Goal: Transaction & Acquisition: Purchase product/service

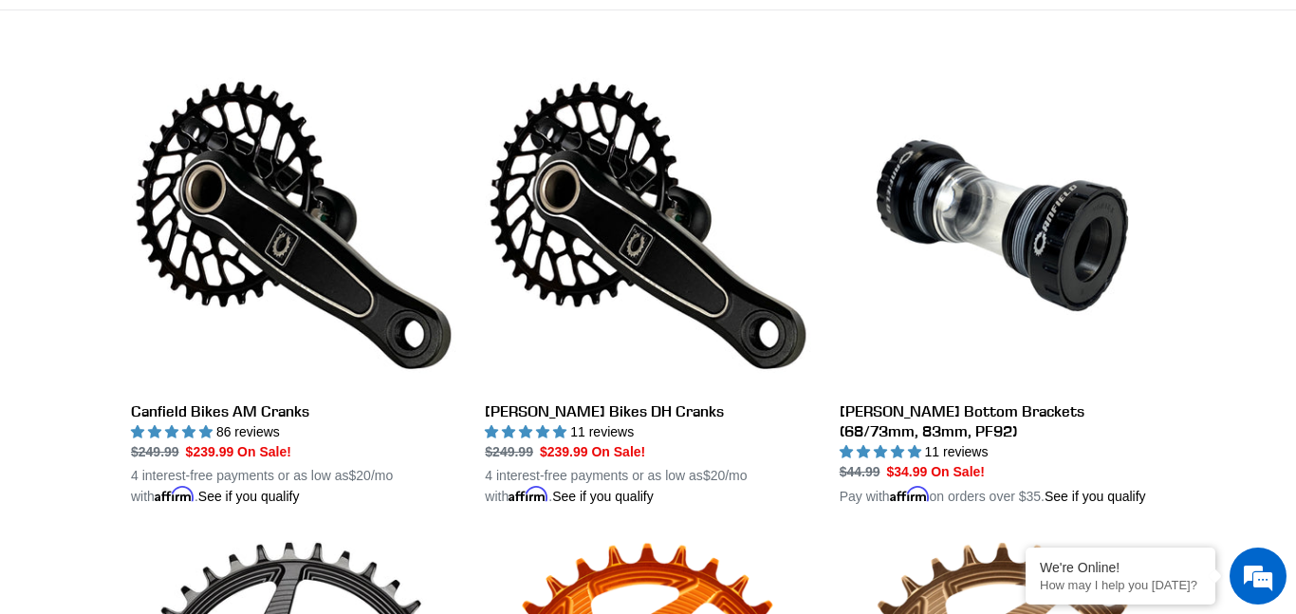
scroll to position [507, 0]
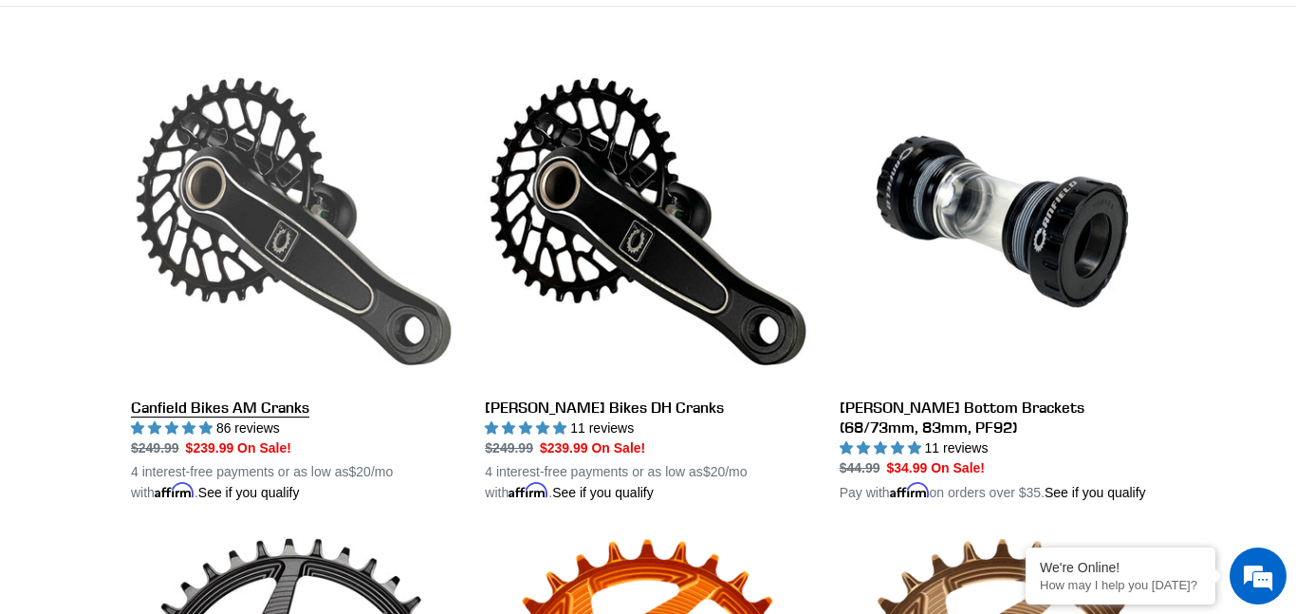
click at [306, 231] on link "Canfield Bikes AM Cranks" at bounding box center [294, 281] width 326 height 444
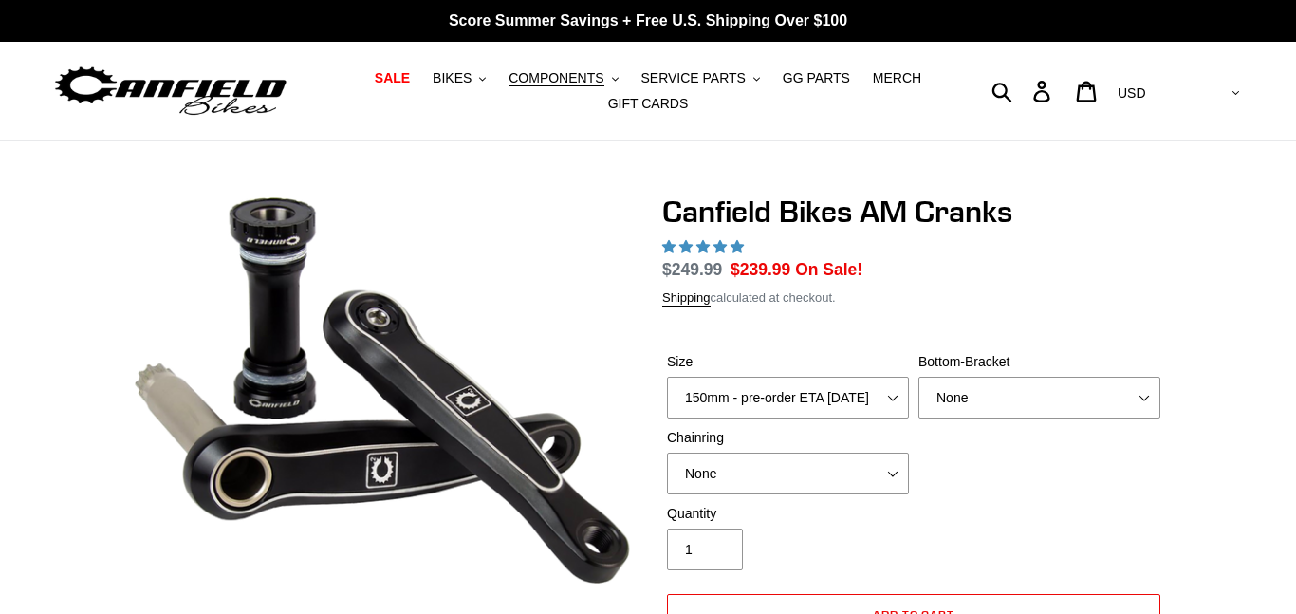
scroll to position [142, 0]
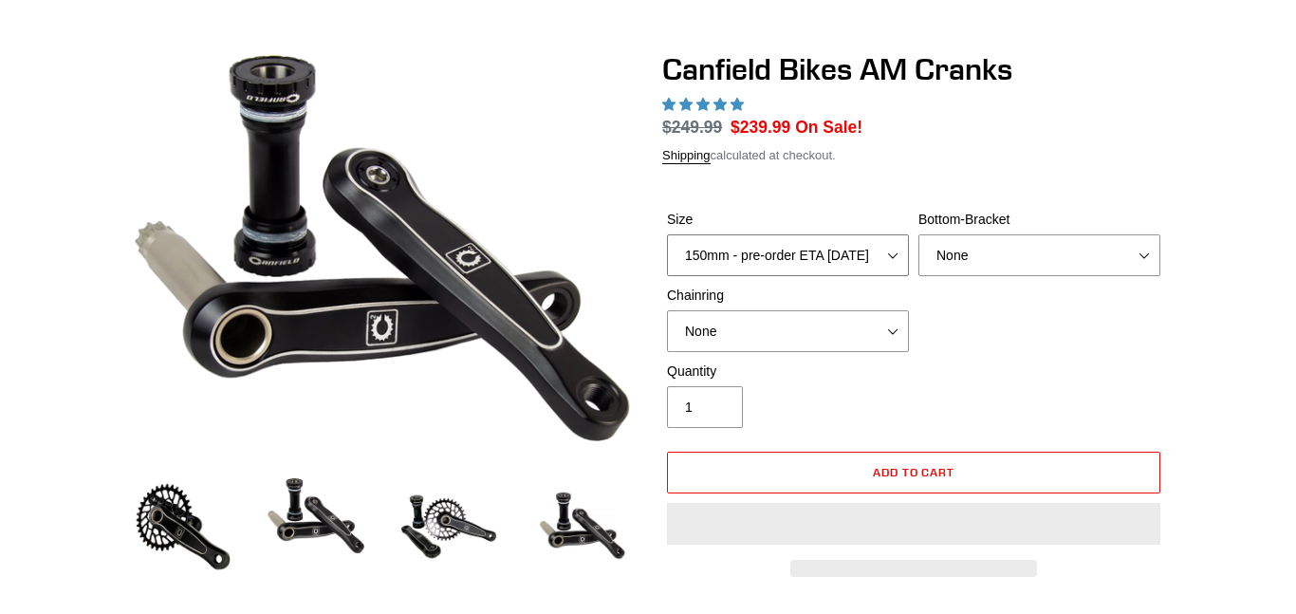
click at [838, 266] on select "150mm - pre-order ETA 9/30/25 155mm - pre-order ETA 9/30/25 160mm - pre-order E…" at bounding box center [788, 255] width 242 height 42
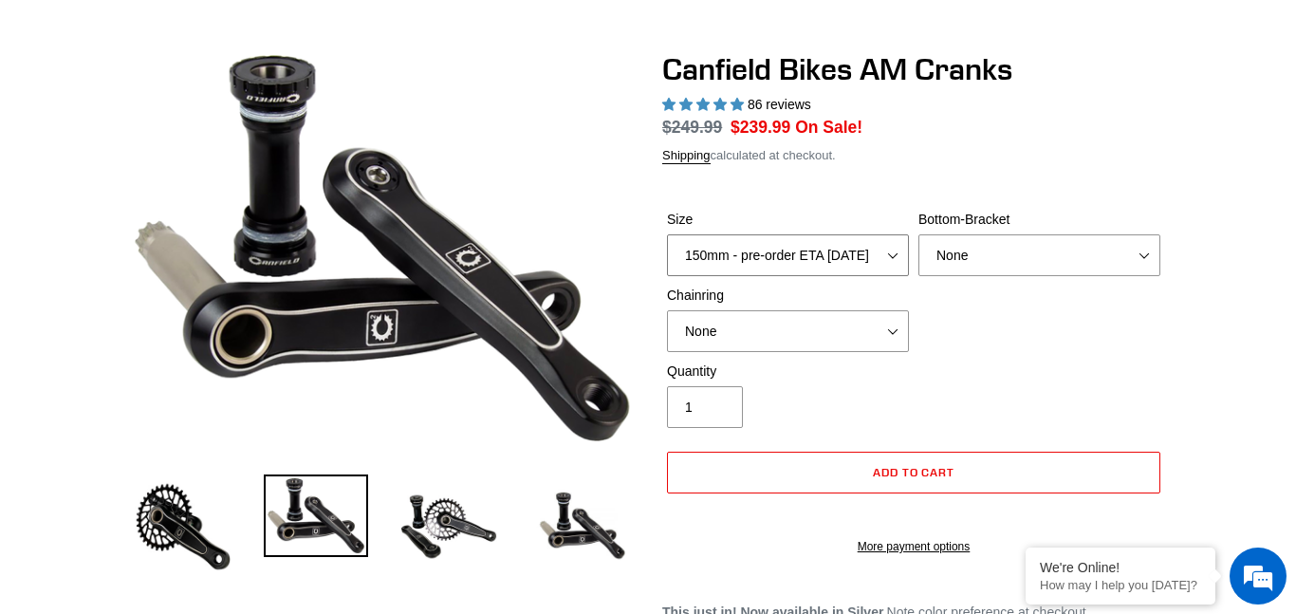
scroll to position [0, 0]
select select "highest-rating"
click at [975, 352] on div "Size 150mm - pre-order ETA 9/30/25 155mm - pre-order ETA 9/30/25 160mm - pre-or…" at bounding box center [913, 286] width 503 height 152
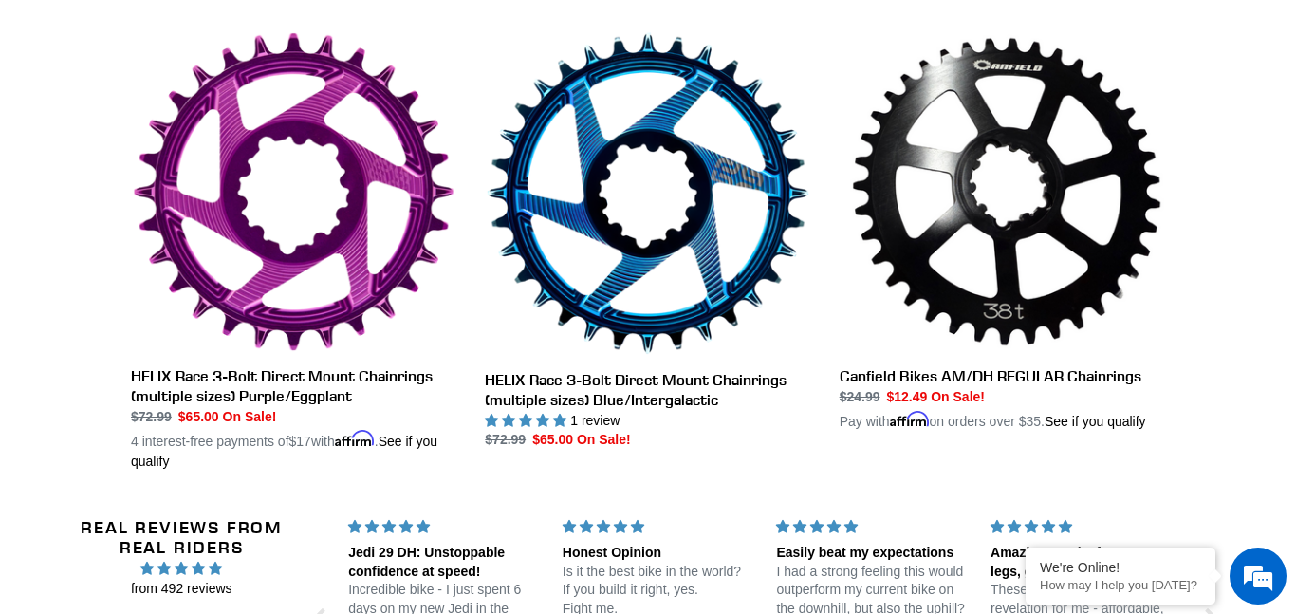
scroll to position [1508, 0]
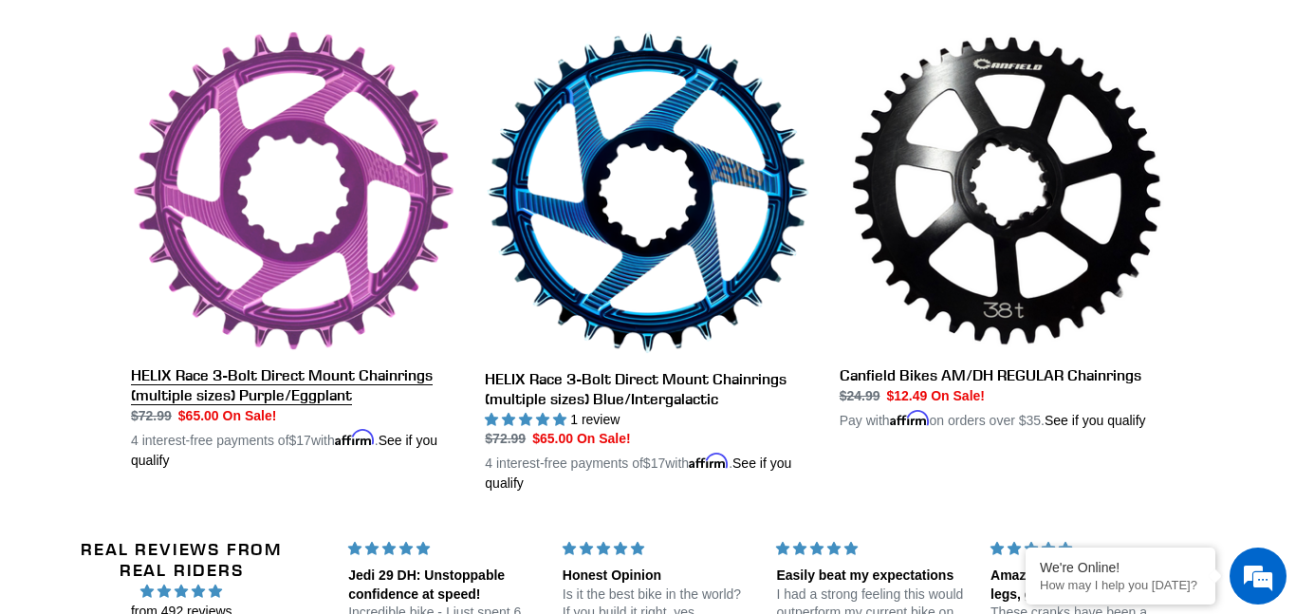
click at [314, 233] on link "HELIX Race 3-Bolt Direct Mount Chainrings (multiple sizes) Purple/Eggplant" at bounding box center [294, 249] width 326 height 440
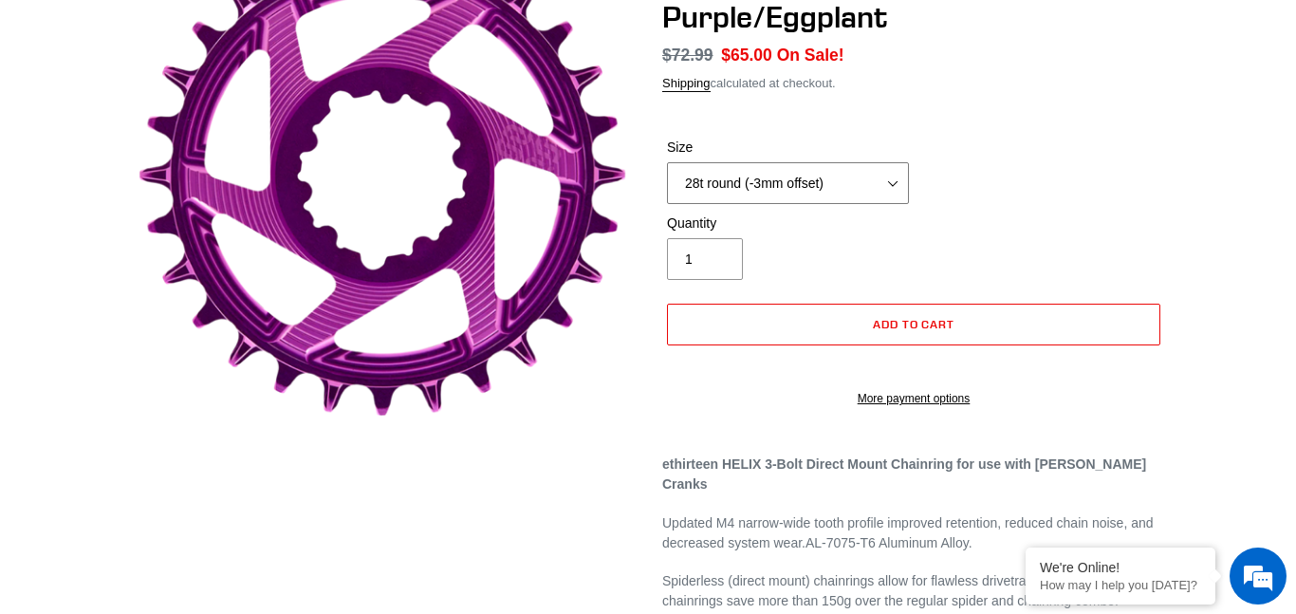
click at [848, 184] on select "28t round (-3mm offset) 30t round (-3mm offset) 32t round (-3mm offset) 34t rou…" at bounding box center [788, 183] width 242 height 42
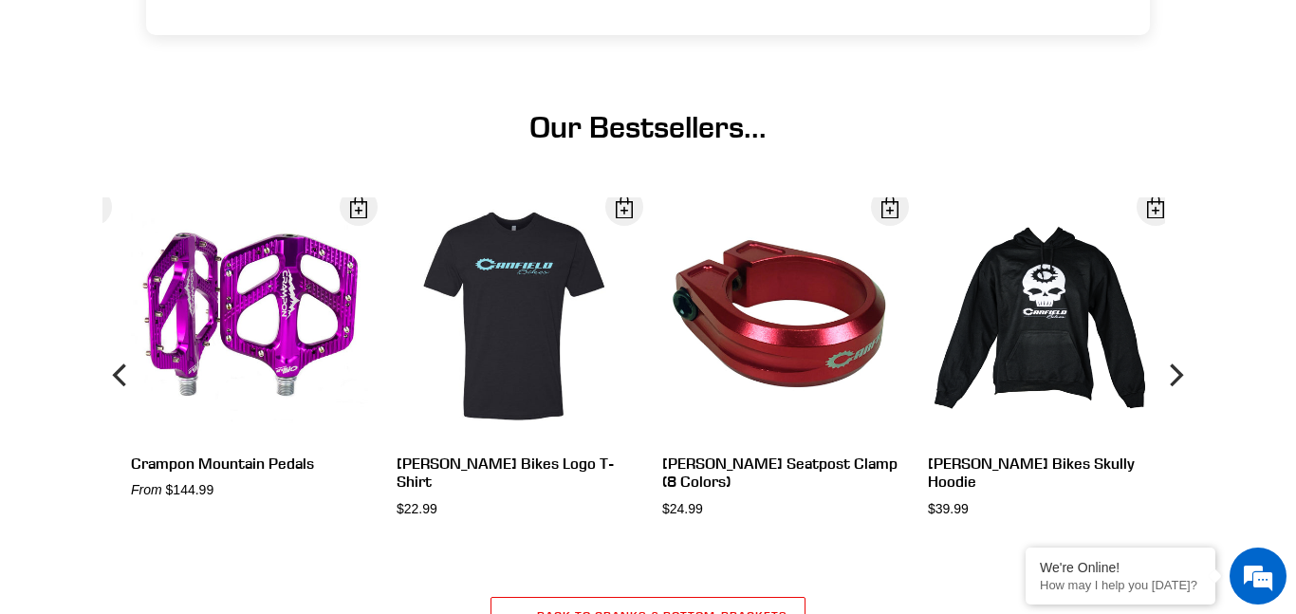
scroll to position [1435, 0]
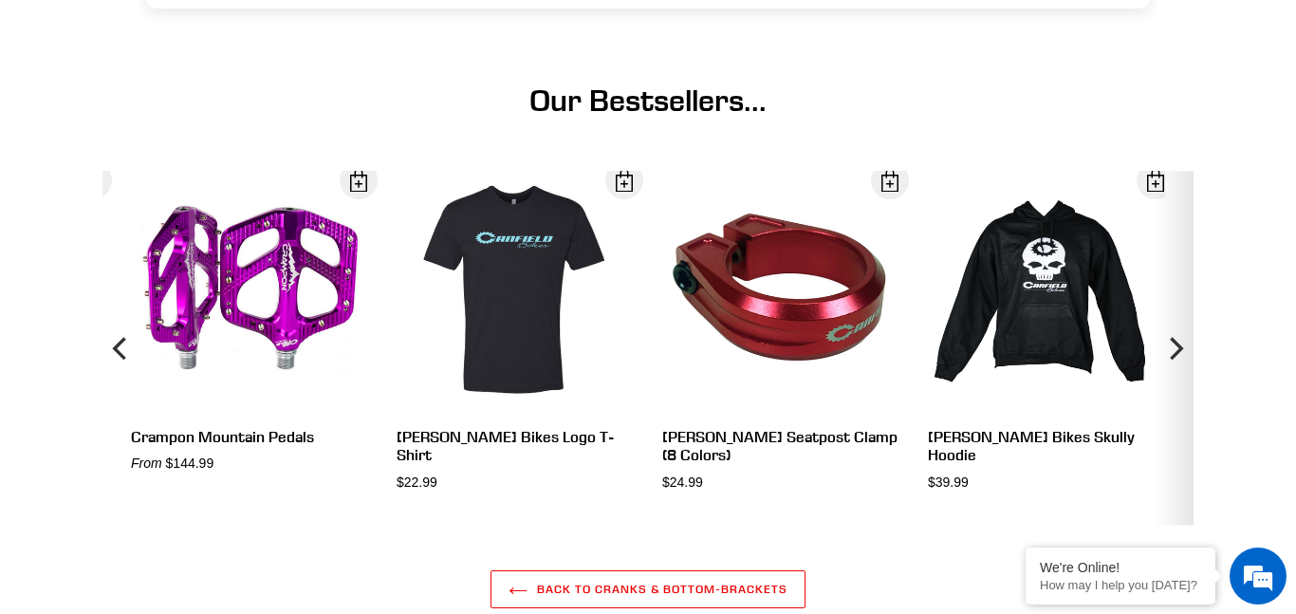
click at [1176, 318] on icon "Next" at bounding box center [1175, 348] width 23 height 213
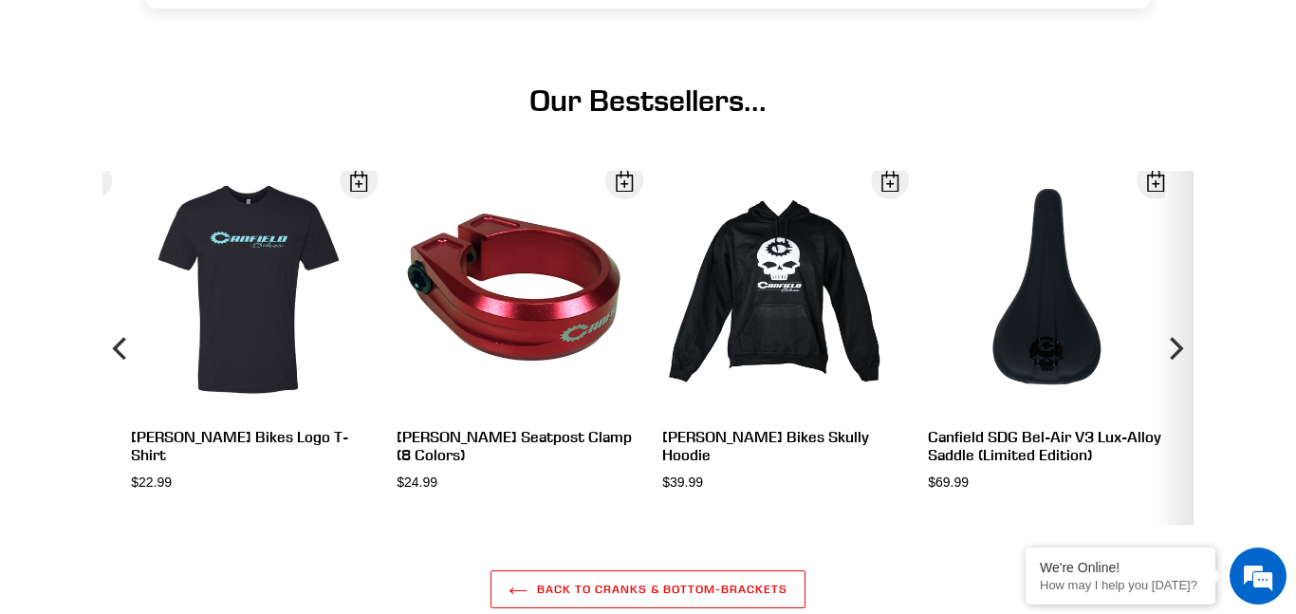
click at [1176, 318] on icon "Next" at bounding box center [1175, 348] width 23 height 213
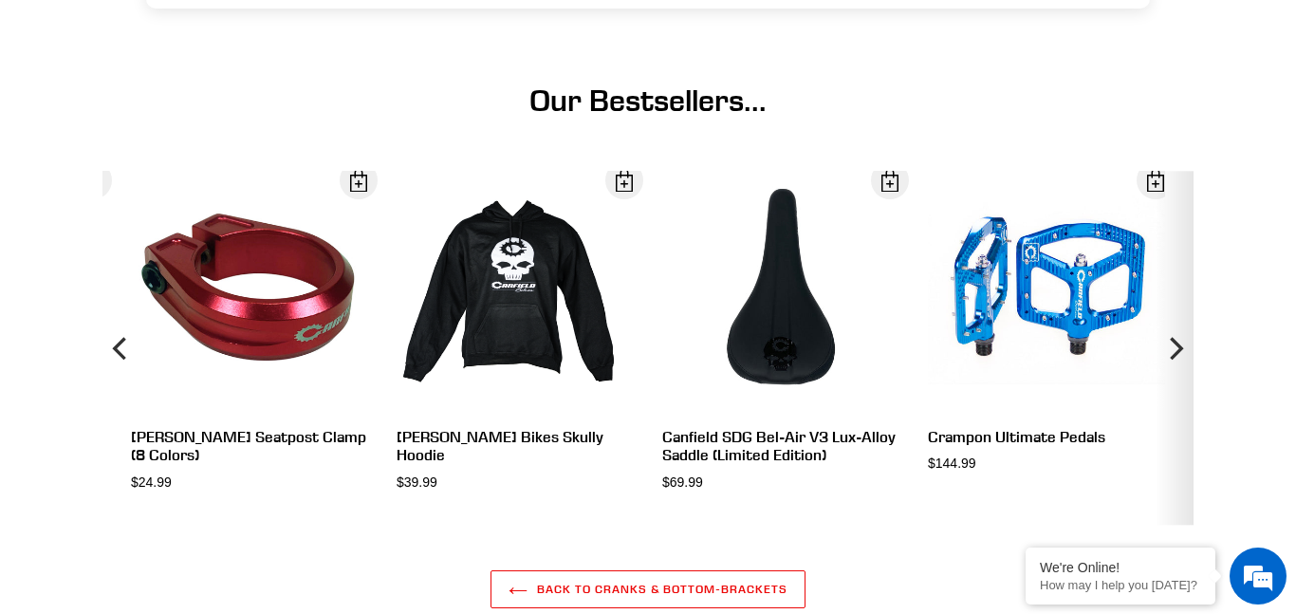
click at [1176, 318] on icon "Next" at bounding box center [1175, 348] width 23 height 213
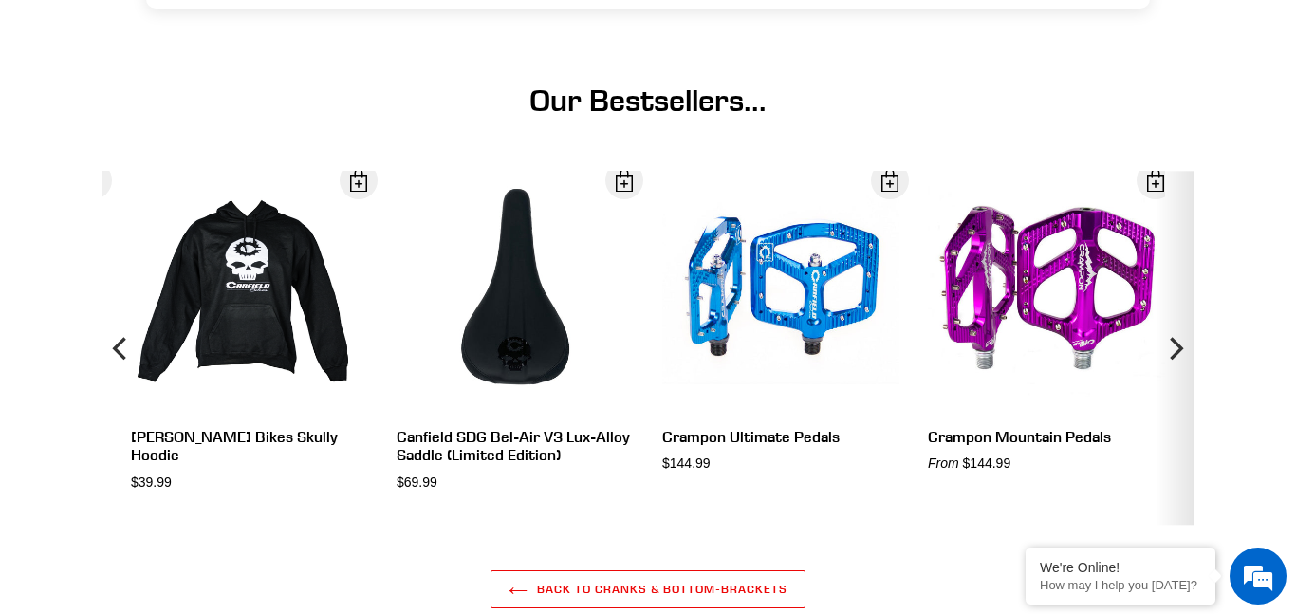
click at [1176, 318] on icon "Next" at bounding box center [1175, 348] width 23 height 213
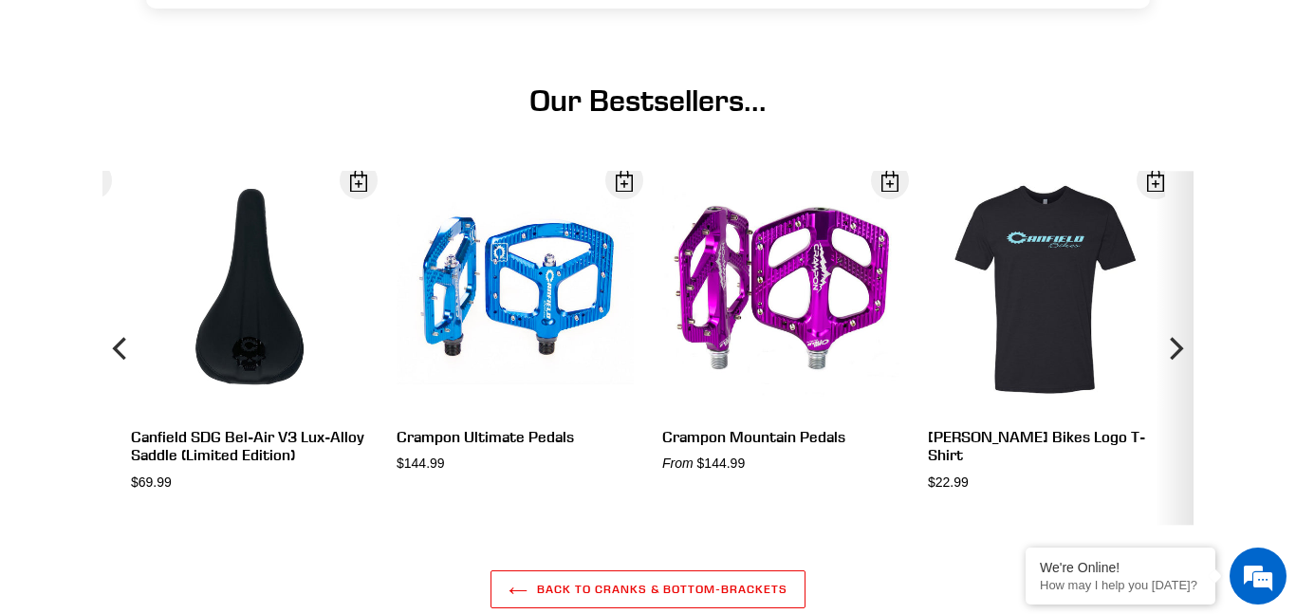
click at [1176, 318] on icon "Next" at bounding box center [1175, 348] width 23 height 213
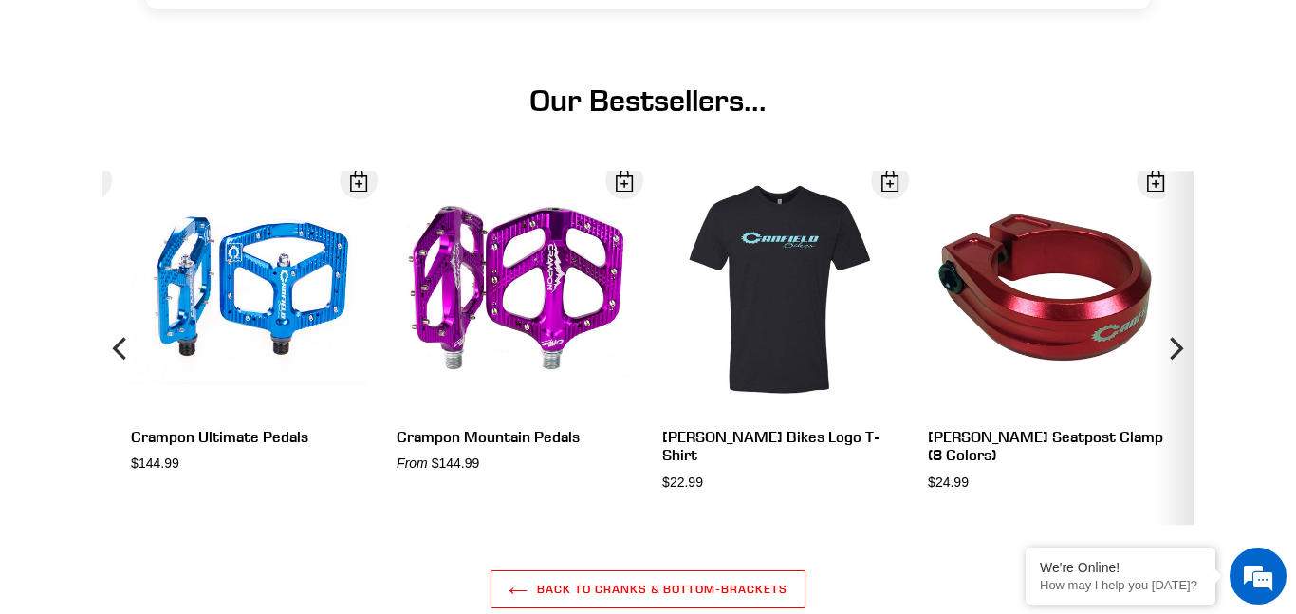
click at [1176, 318] on icon "Next" at bounding box center [1175, 348] width 23 height 213
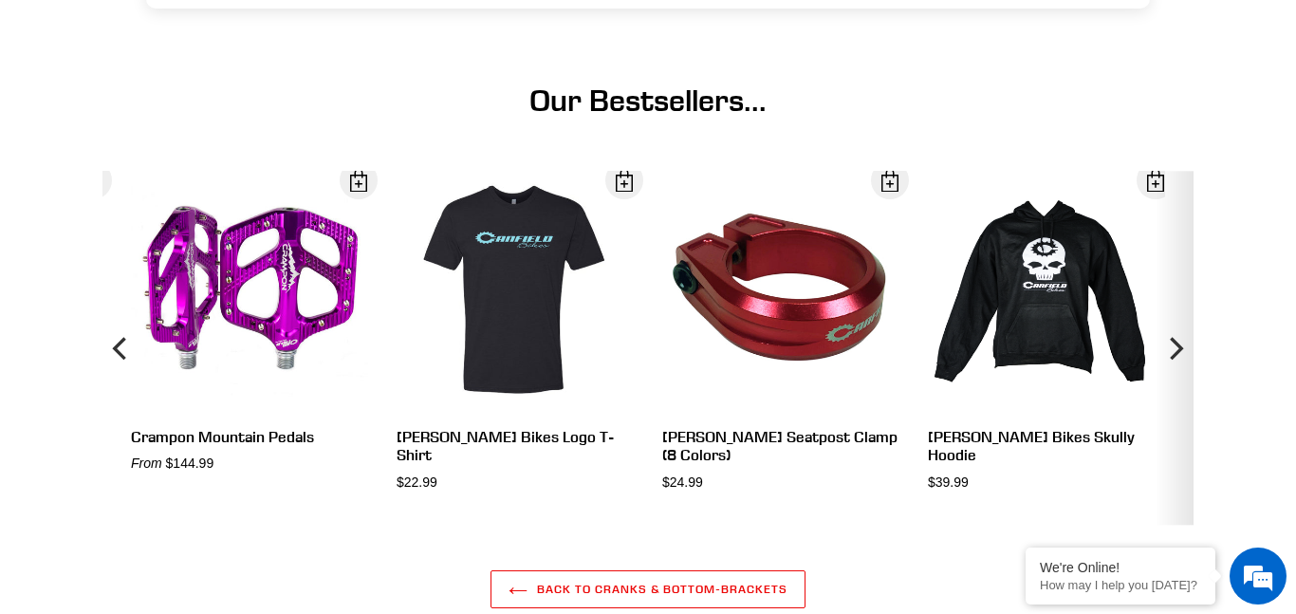
click at [1176, 318] on icon "Next" at bounding box center [1175, 348] width 23 height 213
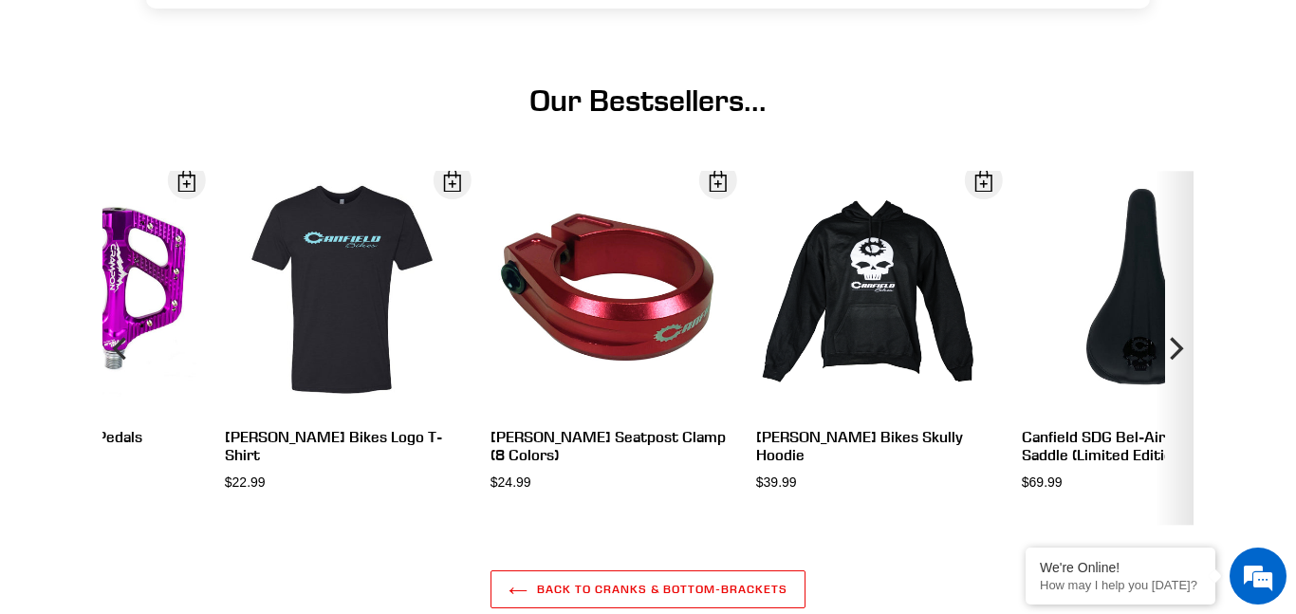
scroll to position [0, 0]
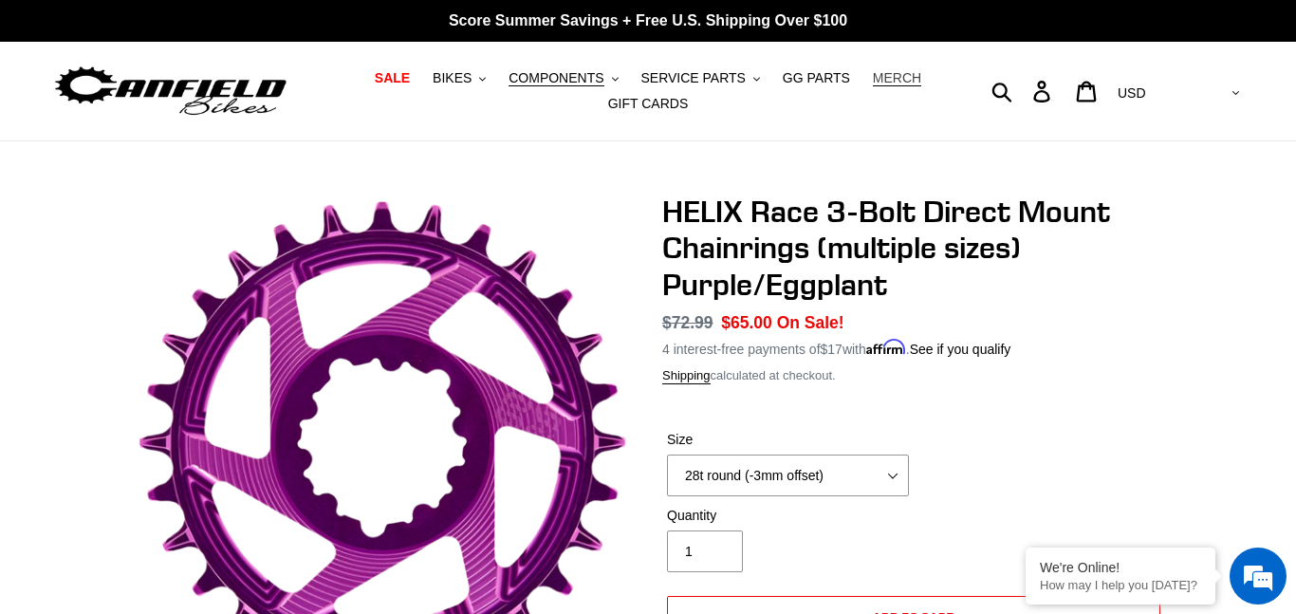
click at [877, 68] on link "MERCH" at bounding box center [897, 78] width 67 height 26
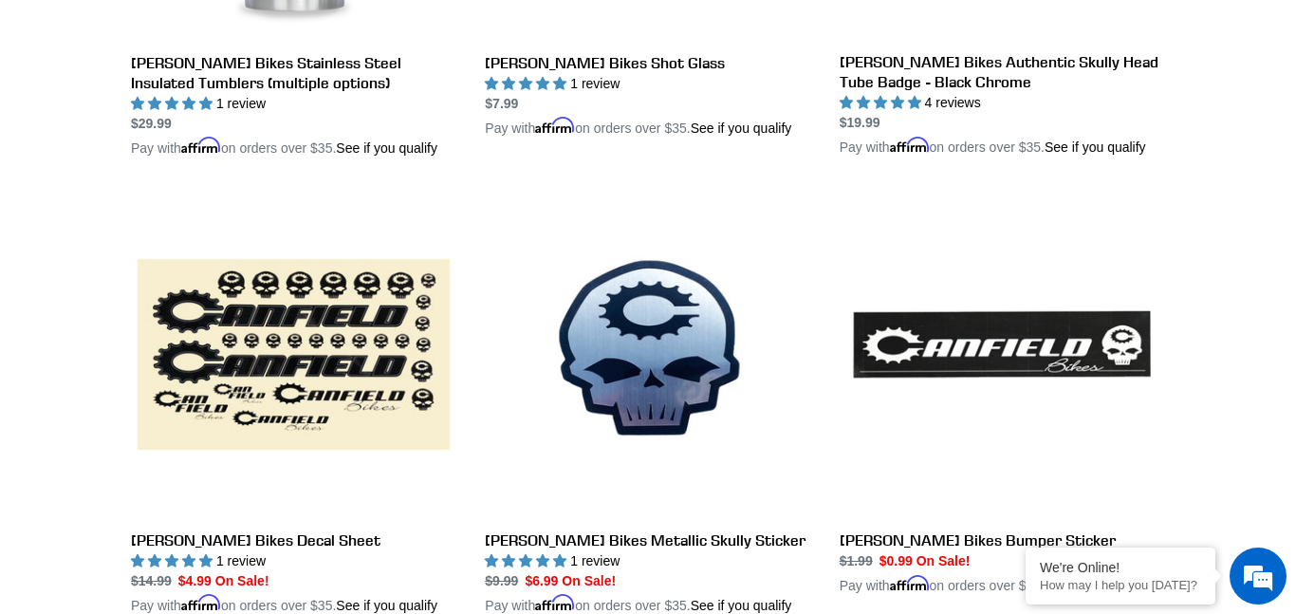
scroll to position [1854, 0]
